Goal: Connect with others: Participate in discussion

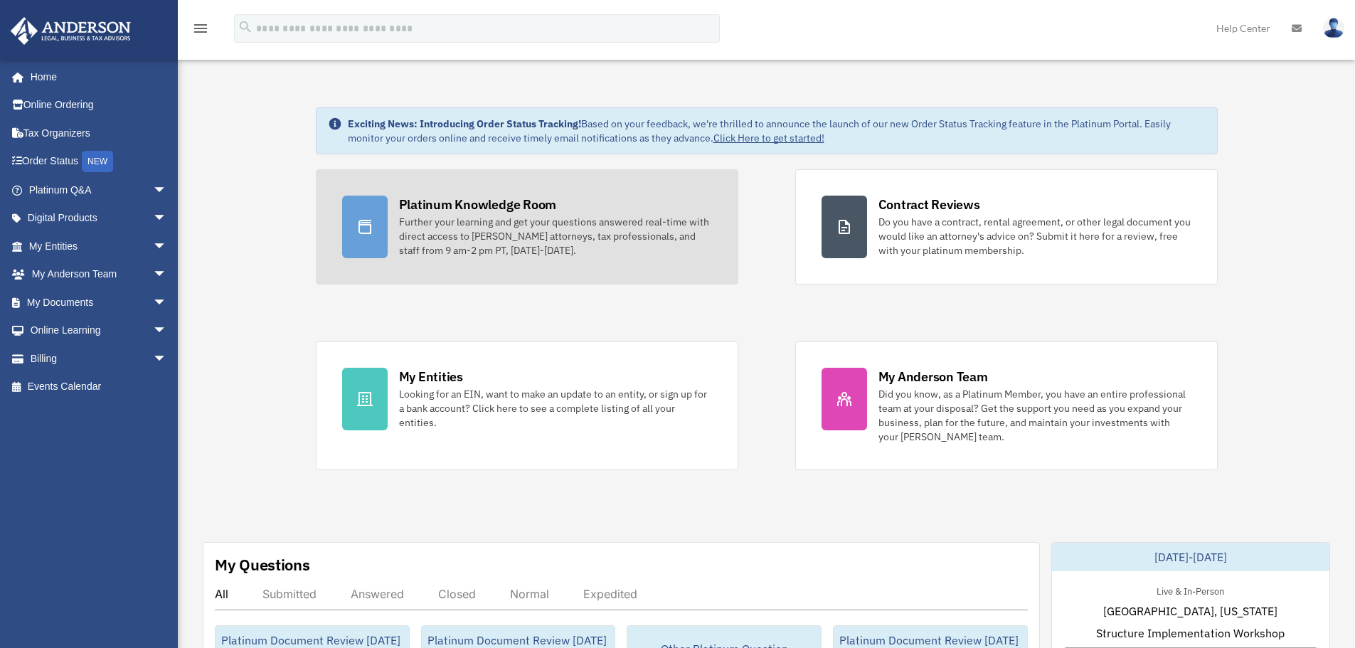
click at [416, 240] on div "Further your learning and get your questions answered real-time with direct acc…" at bounding box center [555, 236] width 313 height 43
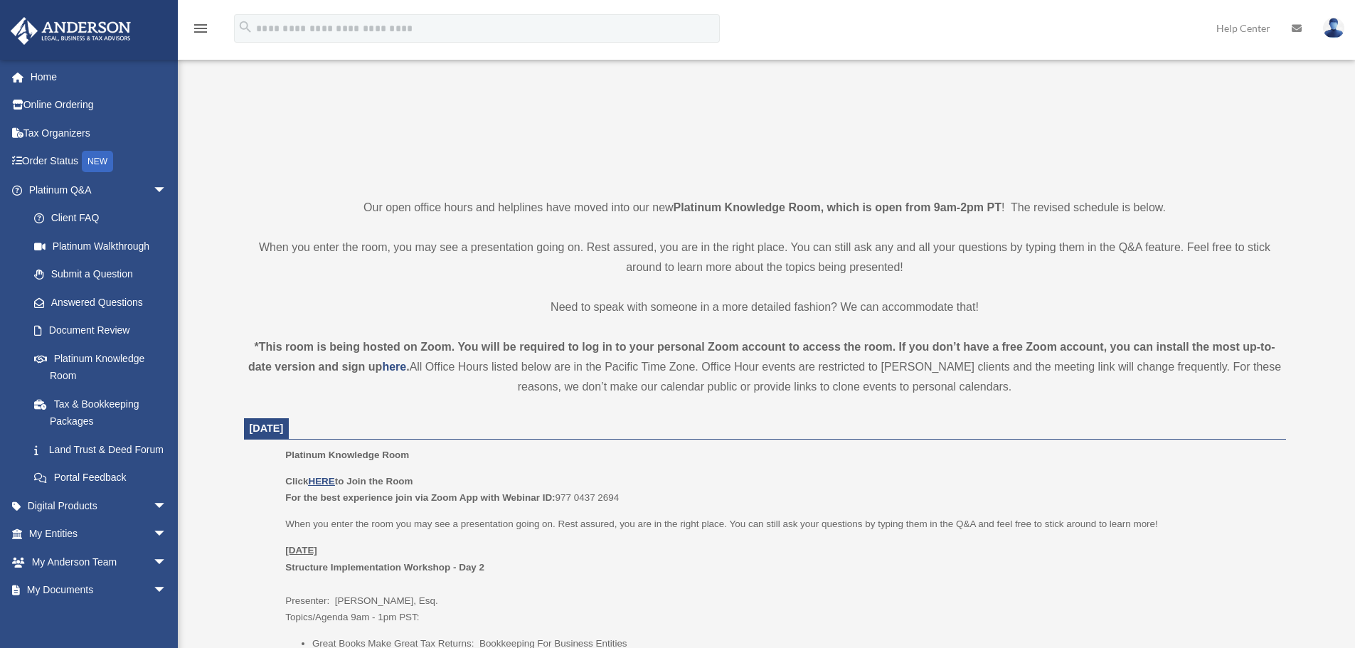
scroll to position [285, 0]
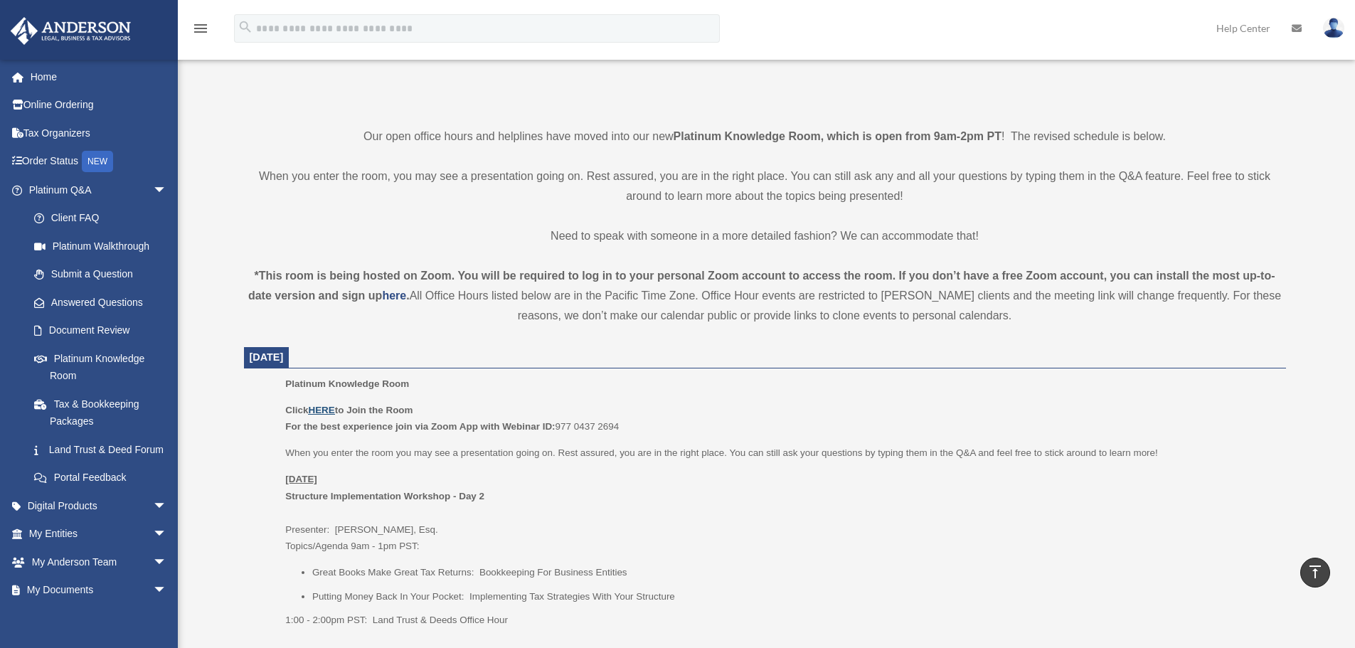
click at [327, 411] on u "HERE" at bounding box center [321, 410] width 26 height 11
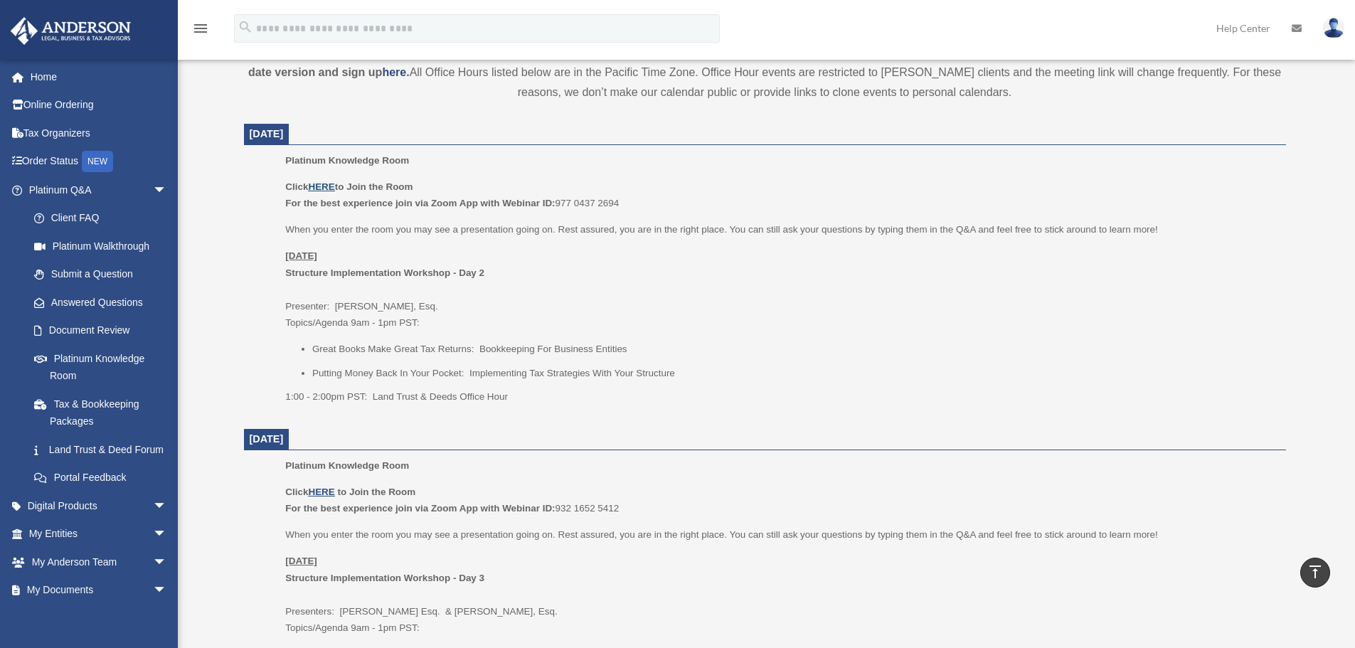
scroll to position [498, 0]
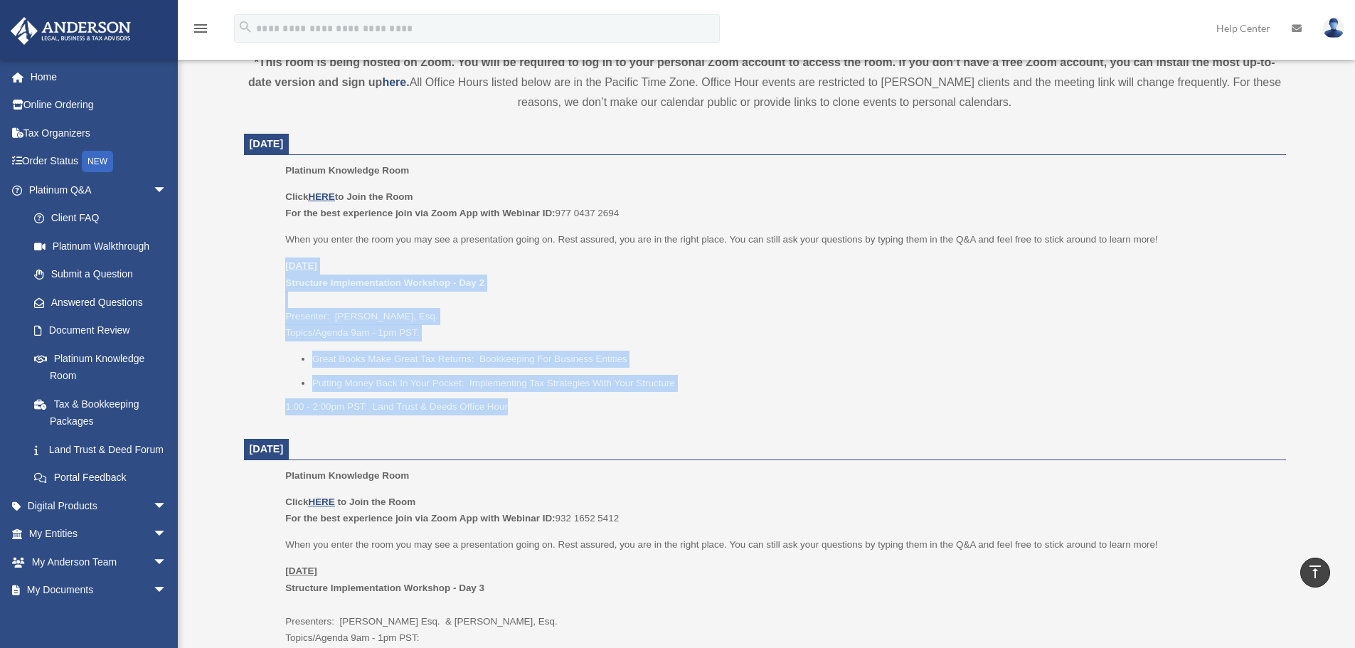
drag, startPoint x: 287, startPoint y: 264, endPoint x: 527, endPoint y: 396, distance: 274.1
click at [527, 396] on div "Click HERE to Join the Room For the best experience join via Zoom App with Webi…" at bounding box center [780, 302] width 990 height 227
copy div "[DATE] Structure Implementation Workshop - Day 2 Presenter: [PERSON_NAME], Esq.…"
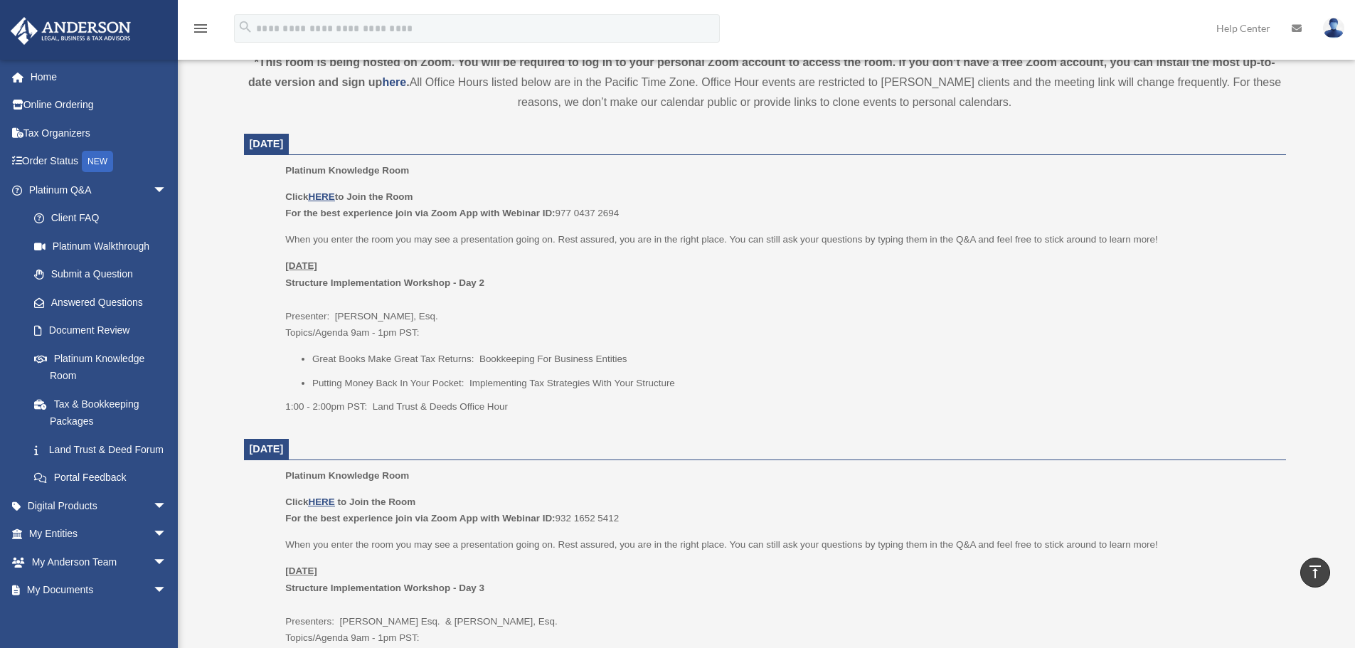
click at [253, 246] on dd "Platinum Knowledge Room Click HERE to Join the Room For the best experience joi…" at bounding box center [765, 293] width 1042 height 263
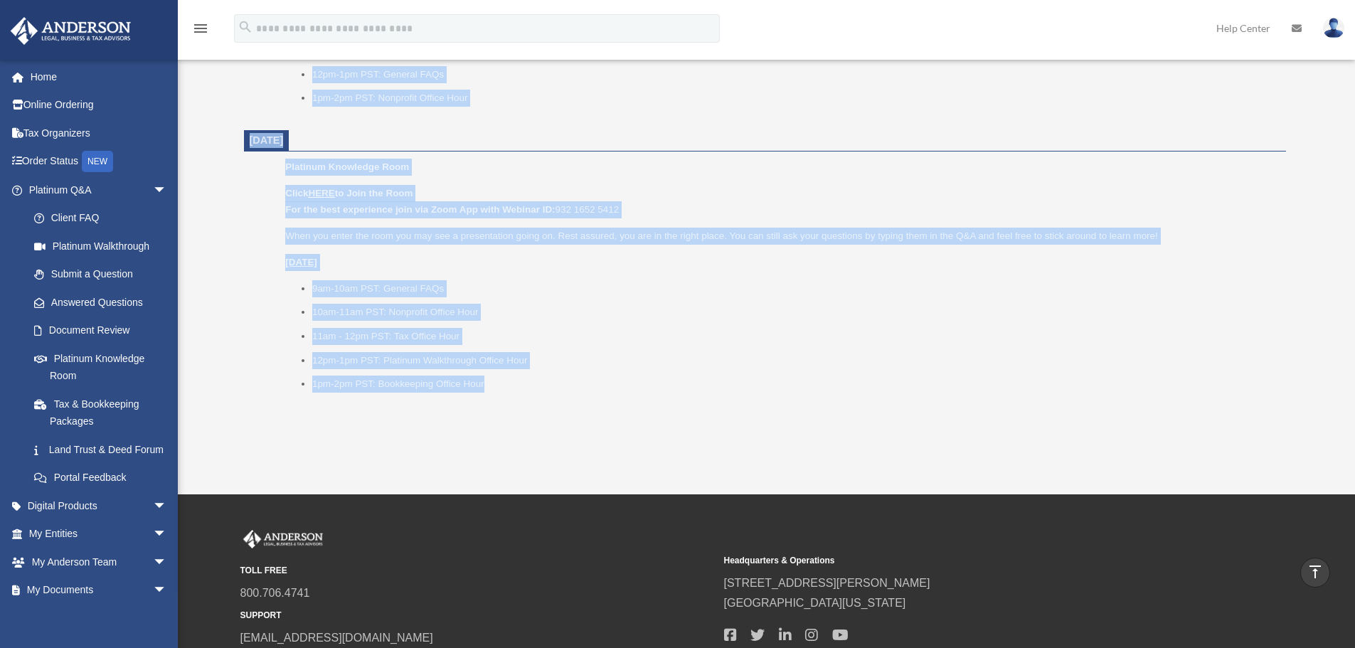
scroll to position [1707, 0]
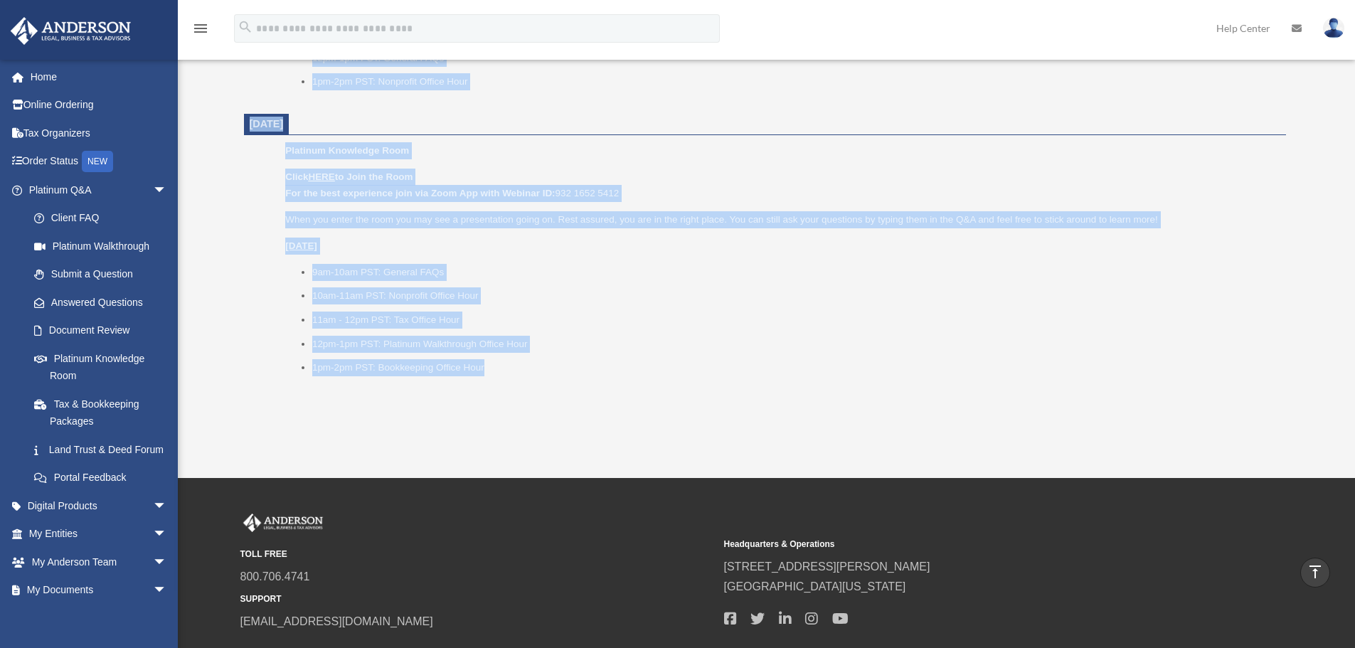
drag, startPoint x: 235, startPoint y: 139, endPoint x: 602, endPoint y: 383, distance: 440.2
copy dl "September 26, 2025 Platinum Knowledge Room Click HERE to Join the Room For the …"
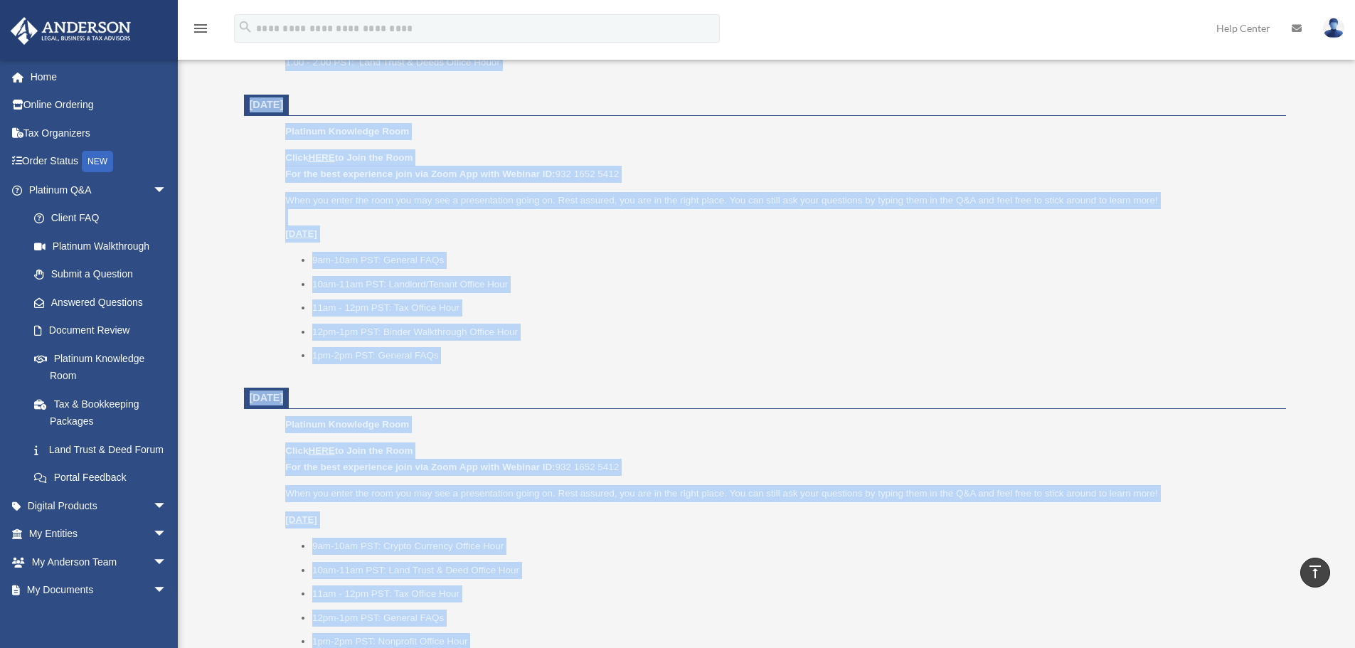
scroll to position [1138, 0]
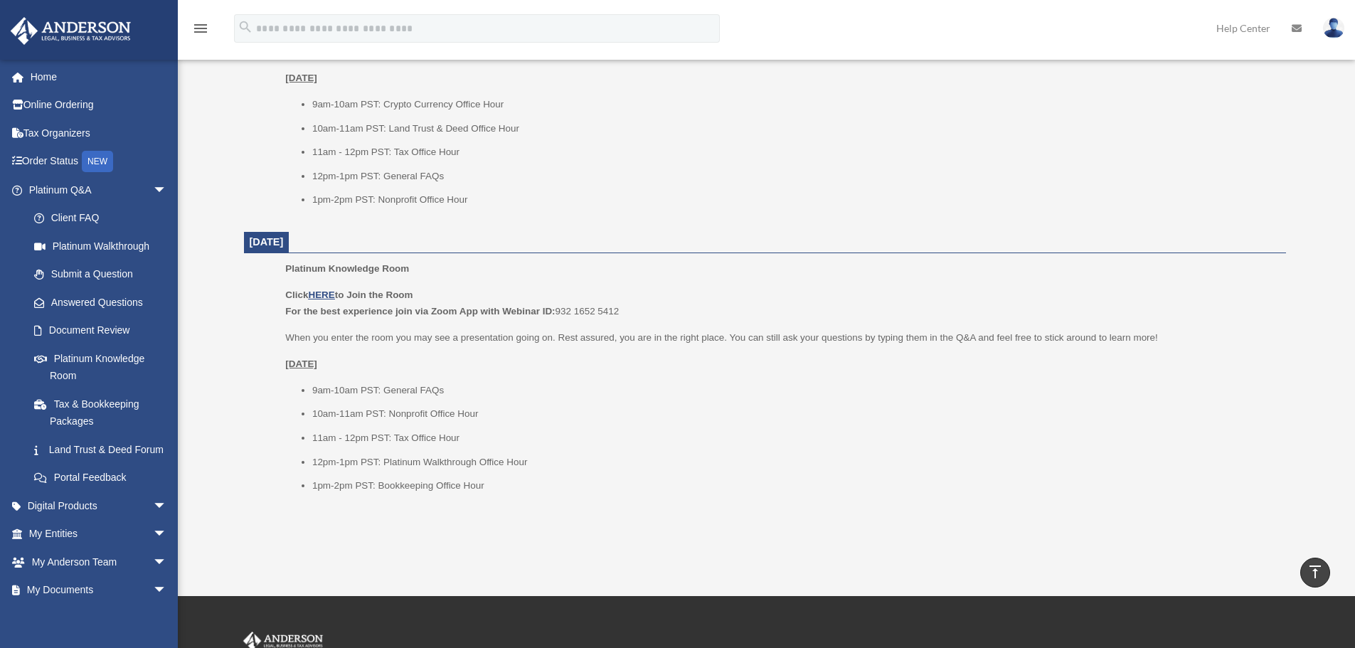
scroll to position [1564, 0]
